Goal: Information Seeking & Learning: Check status

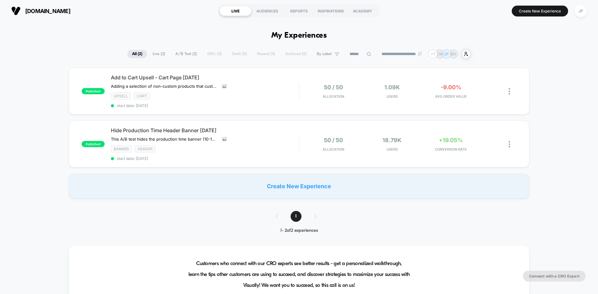
click at [42, 12] on span "[DOMAIN_NAME]" at bounding box center [47, 11] width 45 height 7
click at [55, 69] on div "published Add to Cart Upsell - Cart Page 09.05.25 Adding a selection of non-cus…" at bounding box center [299, 133] width 598 height 131
click at [55, 91] on div "published Add to Cart Upsell - Cart Page 09.05.25 Adding a selection of non-cus…" at bounding box center [299, 133] width 598 height 131
click at [277, 88] on div "Add to Cart Upsell - Cart Page 09.05.25 Adding a selection of non-custom produc…" at bounding box center [205, 91] width 188 height 34
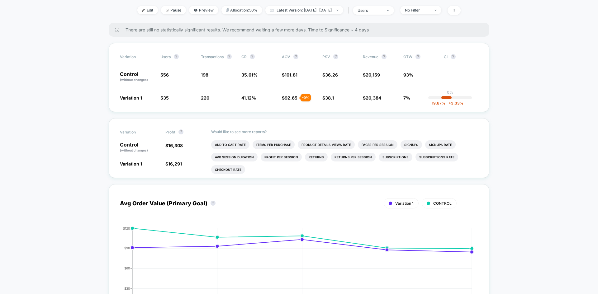
scroll to position [249, 0]
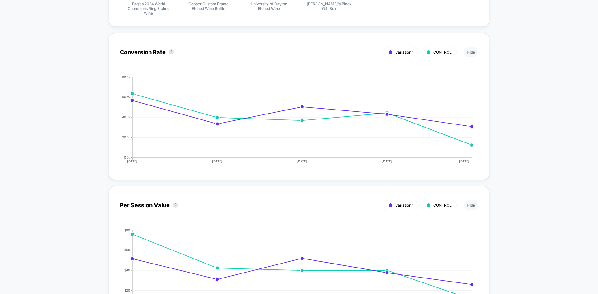
scroll to position [686, 0]
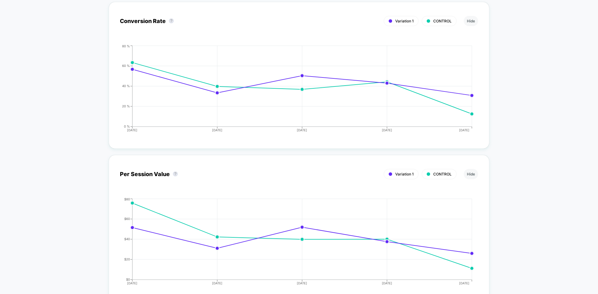
click at [432, 21] on div "CONTROL" at bounding box center [439, 21] width 35 height 10
click at [470, 22] on button "Hide" at bounding box center [471, 21] width 14 height 10
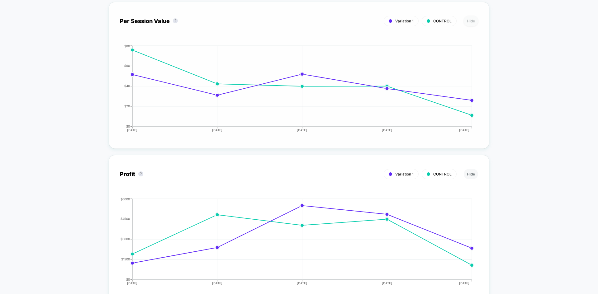
click at [471, 22] on button "Hide" at bounding box center [471, 21] width 14 height 10
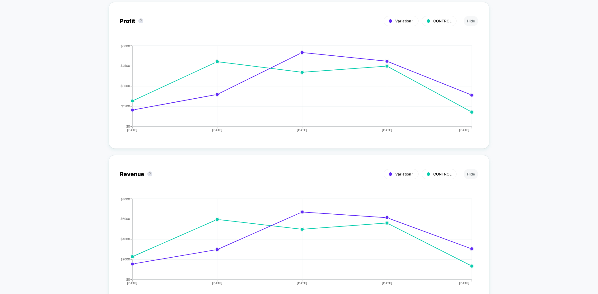
click at [529, 60] on div "< Back to all live experiences Add to Cart Upsell - Cart Page 09.05.25 LIVE Ups…" at bounding box center [299, 231] width 598 height 1790
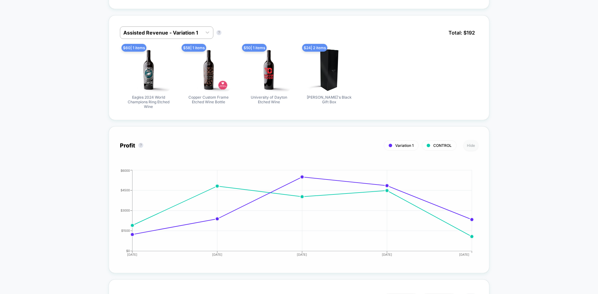
click at [470, 144] on button "Hide" at bounding box center [471, 146] width 14 height 10
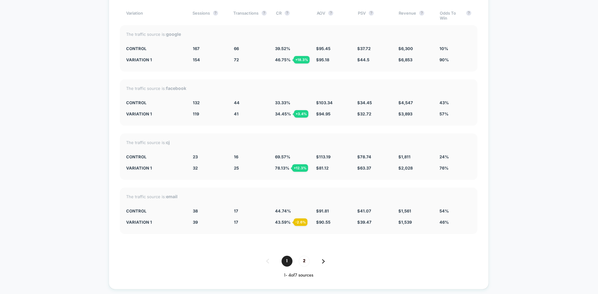
scroll to position [1294, 0]
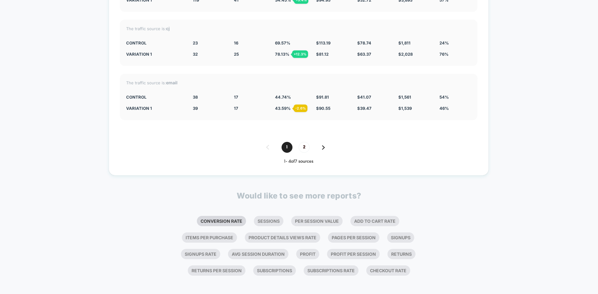
click at [236, 219] on li "Conversion Rate" at bounding box center [221, 221] width 49 height 10
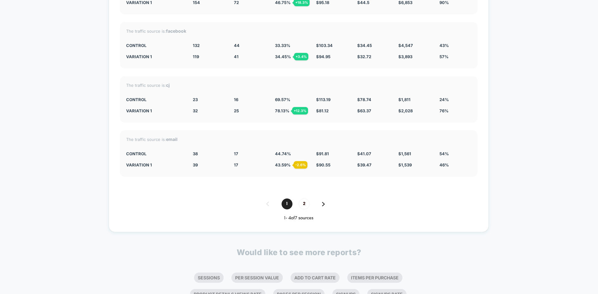
scroll to position [1448, 0]
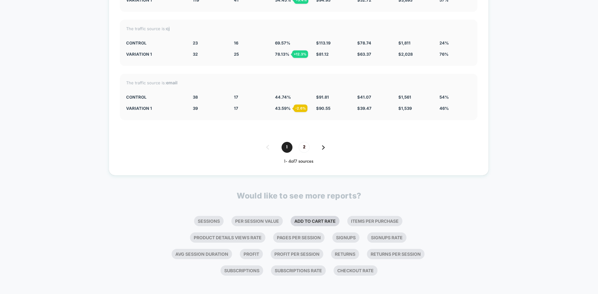
click at [307, 216] on li "Add To Cart Rate" at bounding box center [315, 221] width 49 height 10
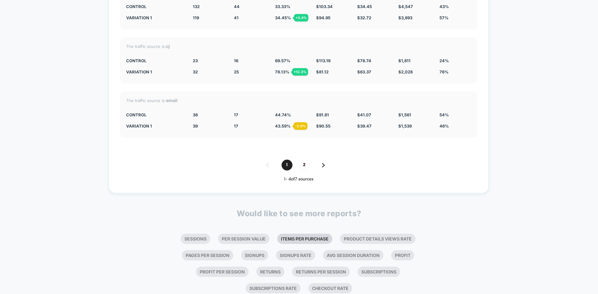
scroll to position [1671, 0]
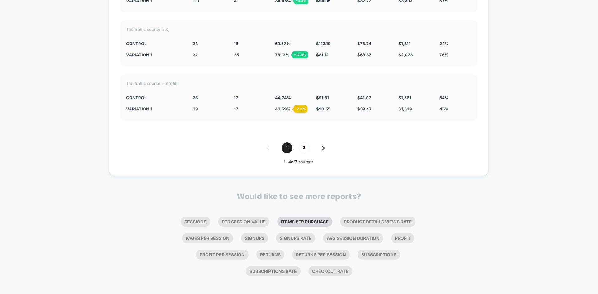
click at [293, 219] on li "Items Per Purchase" at bounding box center [304, 222] width 55 height 10
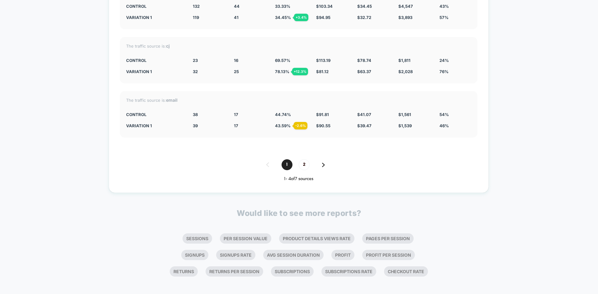
scroll to position [1808, 0]
click at [342, 250] on li "Profit" at bounding box center [343, 255] width 23 height 10
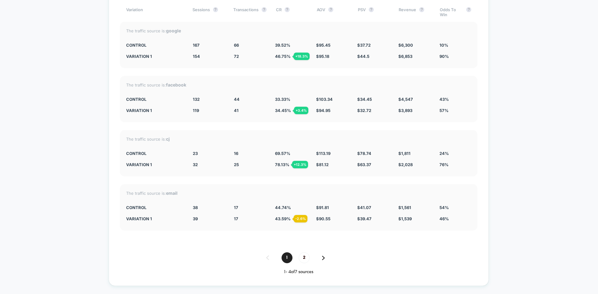
scroll to position [1836, 0]
